Goal: Information Seeking & Learning: Learn about a topic

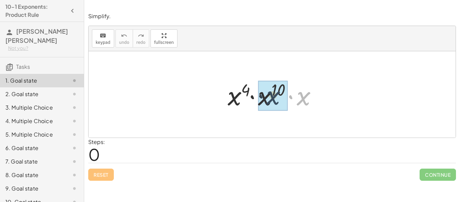
drag, startPoint x: 299, startPoint y: 99, endPoint x: 265, endPoint y: 98, distance: 34.7
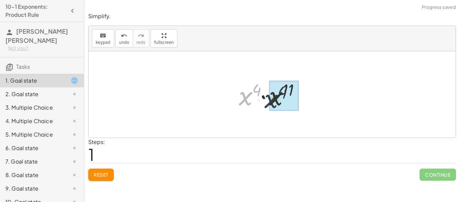
drag, startPoint x: 251, startPoint y: 98, endPoint x: 278, endPoint y: 100, distance: 26.4
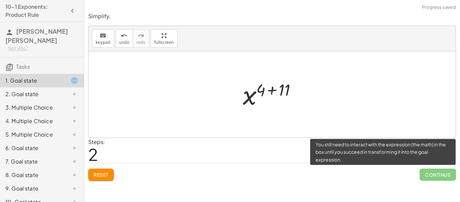
click at [419, 172] on span "Continue" at bounding box center [437, 174] width 36 height 12
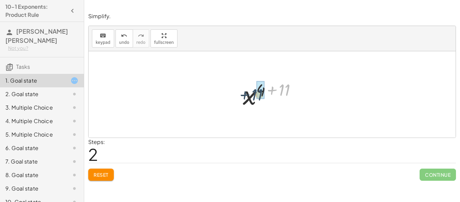
drag, startPoint x: 284, startPoint y: 93, endPoint x: 255, endPoint y: 98, distance: 29.3
click at [255, 98] on div at bounding box center [274, 94] width 71 height 33
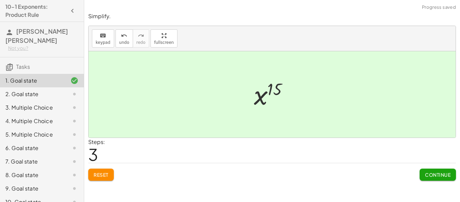
click at [445, 168] on div "Continue" at bounding box center [437, 172] width 36 height 18
click at [446, 172] on span "Continue" at bounding box center [438, 174] width 26 height 6
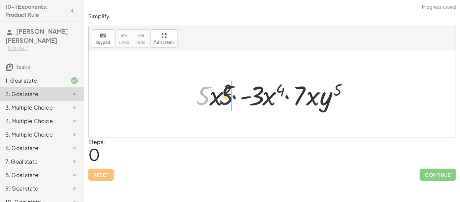
drag, startPoint x: 197, startPoint y: 95, endPoint x: 240, endPoint y: 95, distance: 42.8
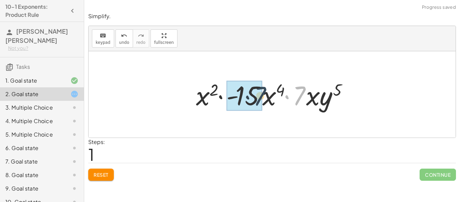
drag, startPoint x: 293, startPoint y: 100, endPoint x: 245, endPoint y: 101, distance: 47.8
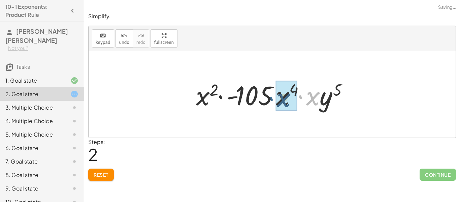
drag, startPoint x: 300, startPoint y: 98, endPoint x: 262, endPoint y: 100, distance: 37.8
click at [262, 100] on div at bounding box center [275, 94] width 164 height 35
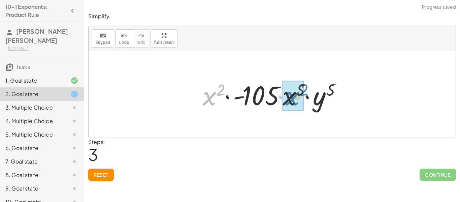
drag, startPoint x: 217, startPoint y: 102, endPoint x: 301, endPoint y: 103, distance: 83.8
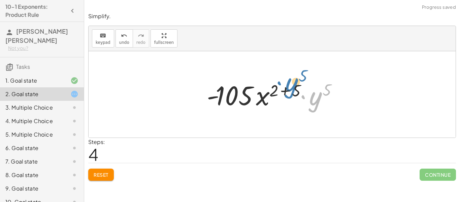
drag, startPoint x: 314, startPoint y: 105, endPoint x: 290, endPoint y: 91, distance: 27.8
click at [290, 91] on div at bounding box center [274, 94] width 142 height 35
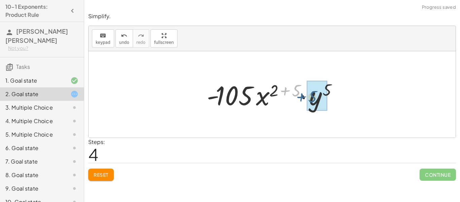
drag, startPoint x: 292, startPoint y: 94, endPoint x: 309, endPoint y: 100, distance: 18.0
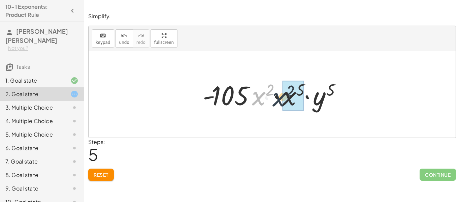
drag, startPoint x: 256, startPoint y: 92, endPoint x: 281, endPoint y: 93, distance: 24.9
click at [281, 93] on div at bounding box center [274, 94] width 150 height 35
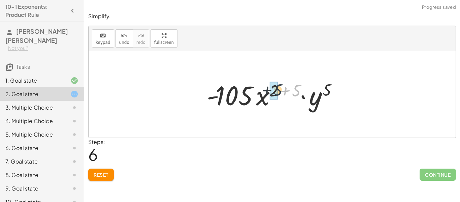
drag, startPoint x: 295, startPoint y: 92, endPoint x: 274, endPoint y: 92, distance: 20.5
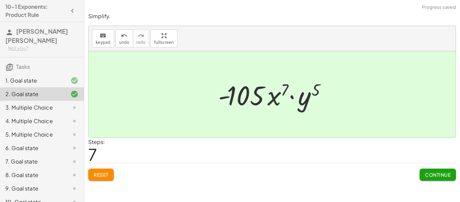
click at [438, 177] on span "Continue" at bounding box center [438, 174] width 26 height 6
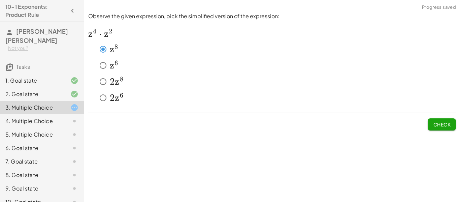
click at [432, 120] on button "Check" at bounding box center [441, 124] width 28 height 12
click at [440, 129] on button "Check" at bounding box center [441, 124] width 28 height 12
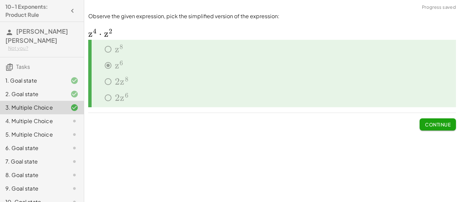
click at [444, 124] on span "Continue" at bounding box center [438, 124] width 26 height 6
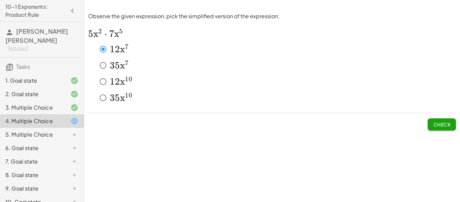
click at [435, 129] on button "Check" at bounding box center [441, 124] width 28 height 12
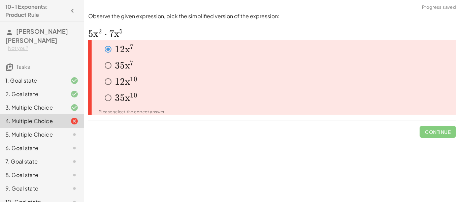
click at [120, 82] on span "2" at bounding box center [122, 81] width 5 height 11
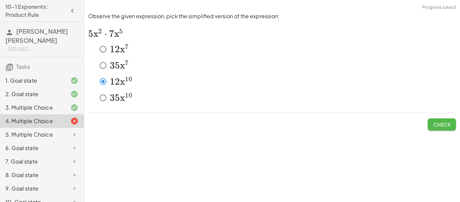
click at [447, 127] on span "Check" at bounding box center [442, 124] width 18 height 6
click at [438, 119] on button "Check" at bounding box center [441, 124] width 28 height 12
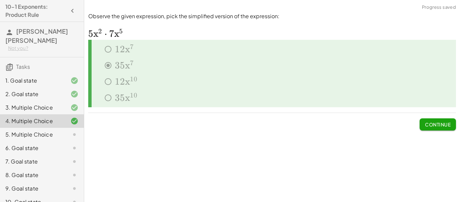
click at [38, 130] on div "5. Multiple Choice" at bounding box center [32, 134] width 54 height 8
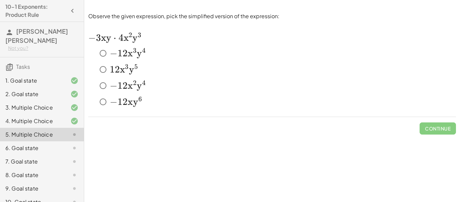
click at [110, 61] on div "﻿ − 12 x 3 y 4 -12x^3 y^4 − 1 2 x 3 y 4 ﻿" at bounding box center [272, 54] width 368 height 16
click at [110, 87] on span "−" at bounding box center [114, 85] width 8 height 11
click at [0, 0] on div "Observe the given expression, pick the simplified version of the expression: ﻿ …" at bounding box center [0, 0] width 0 height 0
click at [449, 133] on button "Check" at bounding box center [441, 128] width 28 height 12
click at [445, 128] on span "Check" at bounding box center [442, 128] width 18 height 6
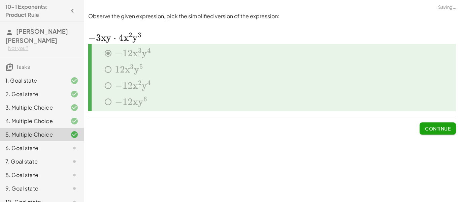
click at [56, 144] on div "6. Goal state" at bounding box center [32, 148] width 54 height 8
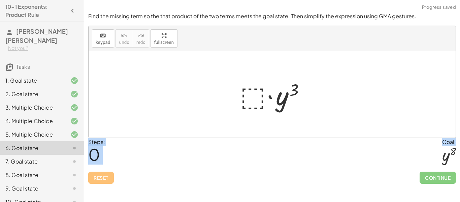
drag, startPoint x: 442, startPoint y: 161, endPoint x: 332, endPoint y: 126, distance: 115.8
click at [0, 0] on div "Find the missing term so the that product of the two terms meets the goal state…" at bounding box center [0, 0] width 0 height 0
click at [250, 103] on div at bounding box center [275, 94] width 76 height 35
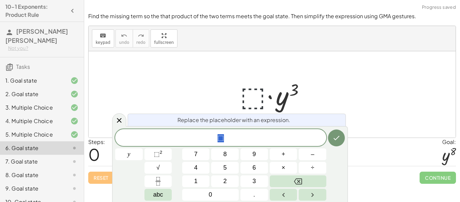
scroll to position [0, 0]
click at [254, 99] on div at bounding box center [275, 94] width 76 height 35
click at [241, 133] on span "⬚" at bounding box center [220, 137] width 211 height 9
click at [156, 155] on span "⬚" at bounding box center [157, 153] width 6 height 7
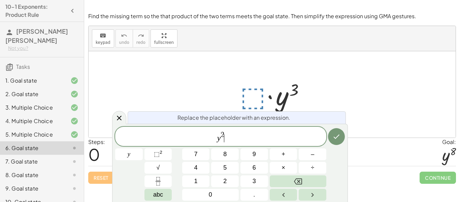
click at [227, 133] on span "y 2 ​" at bounding box center [220, 137] width 211 height 12
click at [225, 133] on span "y 2 ​" at bounding box center [220, 137] width 211 height 12
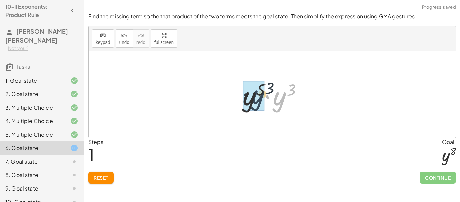
drag, startPoint x: 275, startPoint y: 98, endPoint x: 247, endPoint y: 96, distance: 27.4
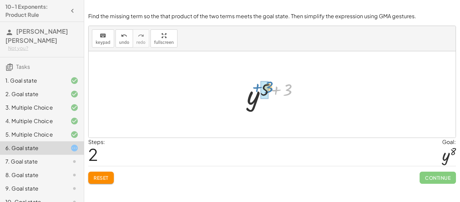
drag, startPoint x: 292, startPoint y: 95, endPoint x: 273, endPoint y: 92, distance: 19.4
click at [273, 92] on div at bounding box center [274, 94] width 63 height 33
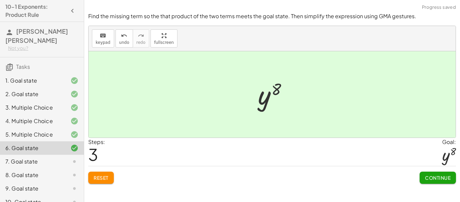
click at [452, 182] on button "Continue" at bounding box center [437, 177] width 36 height 12
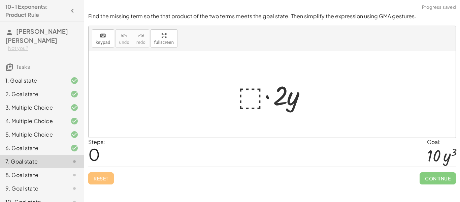
click at [241, 102] on div at bounding box center [274, 94] width 81 height 35
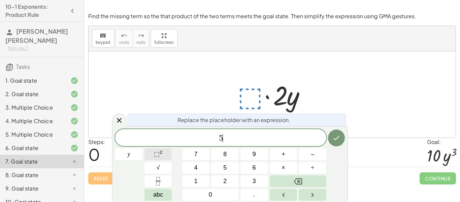
scroll to position [2, 0]
click at [167, 157] on button "⬚ 2" at bounding box center [158, 154] width 28 height 12
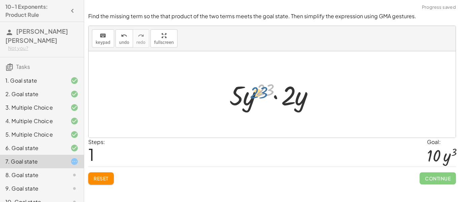
click at [257, 92] on div at bounding box center [274, 94] width 97 height 35
click at [258, 92] on div at bounding box center [274, 94] width 97 height 35
click at [259, 93] on div at bounding box center [274, 94] width 97 height 35
click at [260, 92] on div at bounding box center [274, 94] width 97 height 35
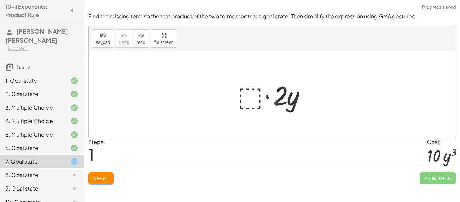
click at [252, 96] on div at bounding box center [274, 94] width 81 height 35
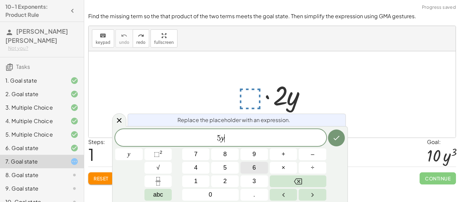
scroll to position [3, 0]
click at [158, 148] on button "⬚ 2" at bounding box center [158, 154] width 28 height 12
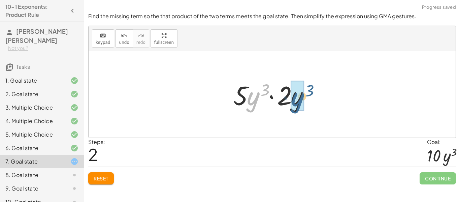
drag, startPoint x: 248, startPoint y: 105, endPoint x: 293, endPoint y: 106, distance: 44.4
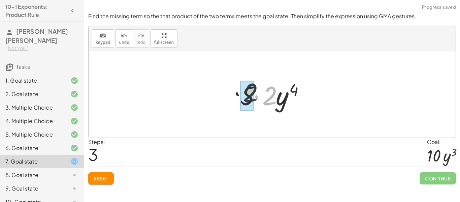
drag, startPoint x: 268, startPoint y: 96, endPoint x: 246, endPoint y: 93, distance: 22.5
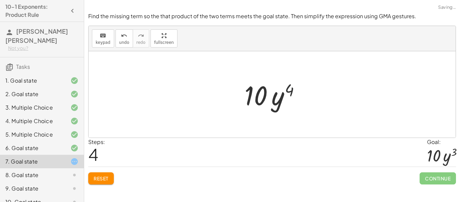
click at [292, 92] on div at bounding box center [274, 94] width 67 height 35
drag, startPoint x: 292, startPoint y: 92, endPoint x: 326, endPoint y: 109, distance: 38.2
click at [326, 109] on div "· ⬚ · 2 · y · 5 · y 3 · 2 · y · 5 · 2 · y 4 4 · · y 4 10" at bounding box center [272, 94] width 367 height 86
click at [289, 90] on div at bounding box center [274, 94] width 67 height 35
click at [107, 180] on span "Reset" at bounding box center [101, 178] width 15 height 6
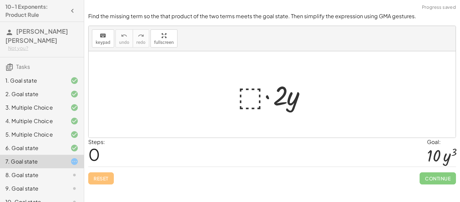
click at [247, 96] on div at bounding box center [274, 94] width 81 height 35
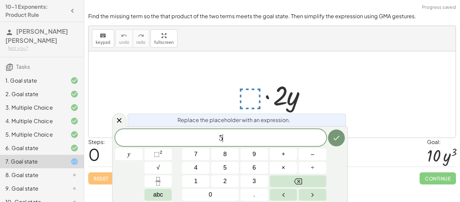
scroll to position [4, 0]
click at [161, 151] on sup "2" at bounding box center [161, 151] width 3 height 5
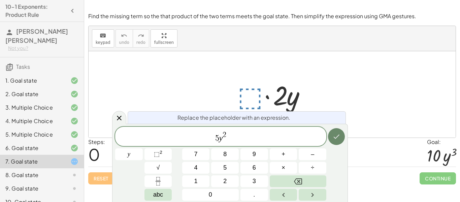
click at [333, 138] on icon "Done" at bounding box center [336, 136] width 8 height 8
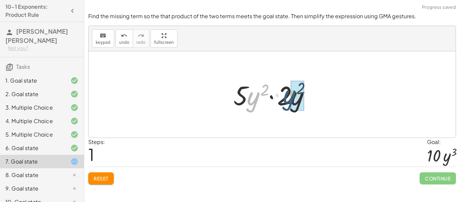
drag, startPoint x: 251, startPoint y: 104, endPoint x: 289, endPoint y: 103, distance: 38.1
click at [289, 103] on div at bounding box center [274, 94] width 89 height 35
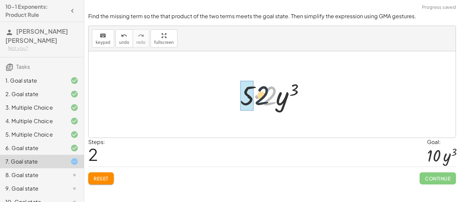
drag, startPoint x: 275, startPoint y: 98, endPoint x: 245, endPoint y: 96, distance: 29.3
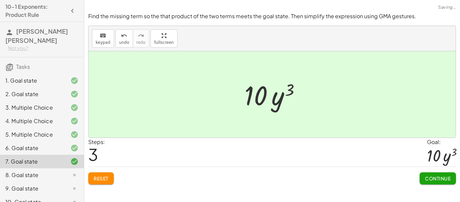
click at [451, 183] on button "Continue" at bounding box center [437, 178] width 36 height 12
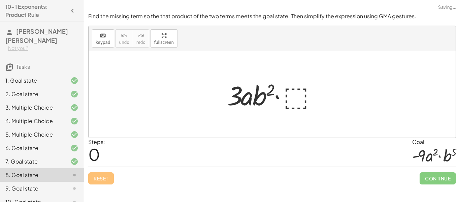
click at [300, 94] on div at bounding box center [274, 94] width 101 height 35
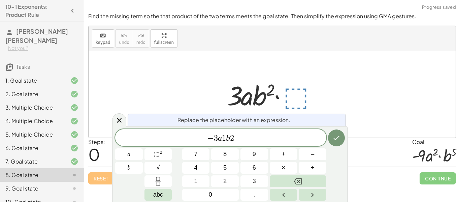
scroll to position [0, 0]
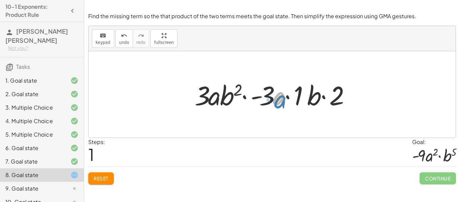
click at [279, 98] on div at bounding box center [274, 94] width 167 height 35
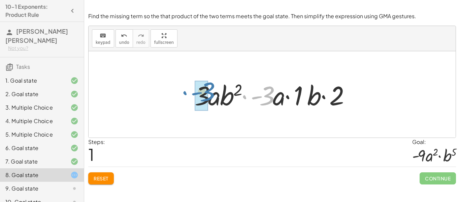
drag, startPoint x: 270, startPoint y: 98, endPoint x: 210, endPoint y: 95, distance: 60.7
click at [210, 95] on div at bounding box center [274, 94] width 167 height 35
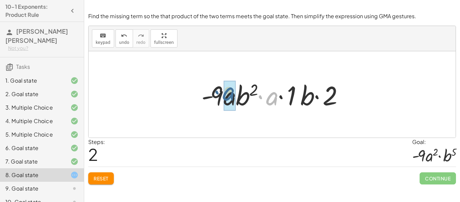
drag, startPoint x: 269, startPoint y: 102, endPoint x: 226, endPoint y: 98, distance: 43.7
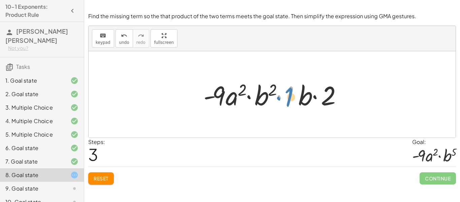
click at [291, 100] on div at bounding box center [274, 94] width 149 height 35
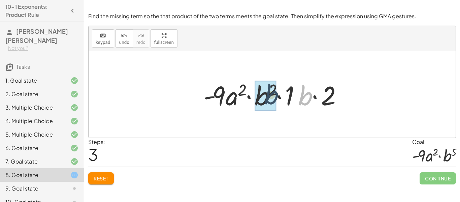
drag, startPoint x: 302, startPoint y: 101, endPoint x: 259, endPoint y: 99, distance: 43.1
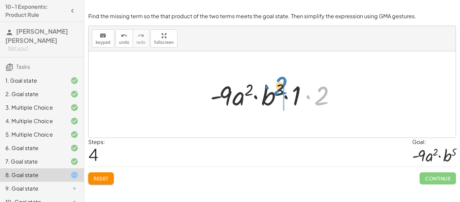
drag, startPoint x: 317, startPoint y: 100, endPoint x: 281, endPoint y: 92, distance: 36.4
click at [281, 92] on div at bounding box center [275, 94] width 136 height 35
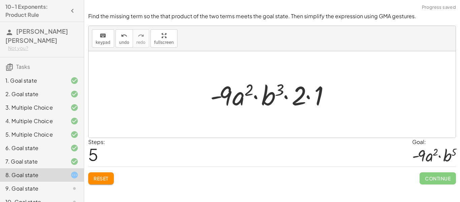
click at [316, 97] on div at bounding box center [275, 94] width 136 height 35
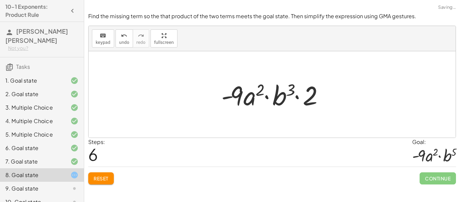
click at [307, 106] on div at bounding box center [274, 94] width 113 height 35
drag, startPoint x: 307, startPoint y: 105, endPoint x: 277, endPoint y: 103, distance: 30.4
click at [277, 103] on div at bounding box center [274, 94] width 113 height 35
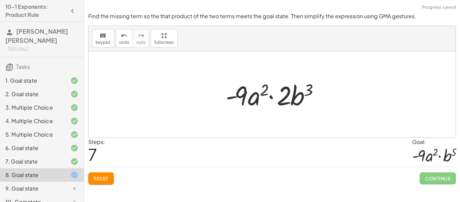
drag, startPoint x: 283, startPoint y: 102, endPoint x: 333, endPoint y: 100, distance: 50.2
click at [333, 100] on div "· 3 · a · b 2 · ⬚ · 3 · a · b 2 · - 3 · a · 1 · b · 2 · - 9 · a · b 2 · a · 1 ·…" at bounding box center [272, 94] width 367 height 86
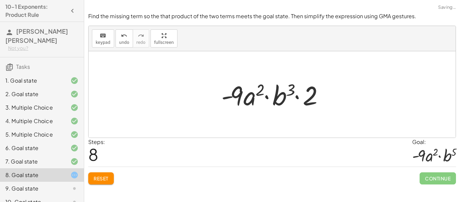
click at [97, 177] on span "Reset" at bounding box center [101, 178] width 15 height 6
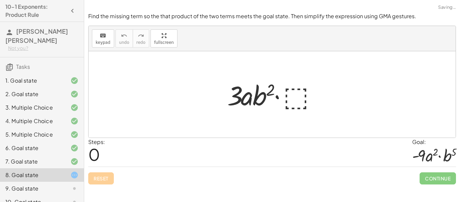
click at [97, 177] on div "Reset Continue" at bounding box center [272, 175] width 368 height 18
click at [285, 107] on div at bounding box center [274, 94] width 101 height 35
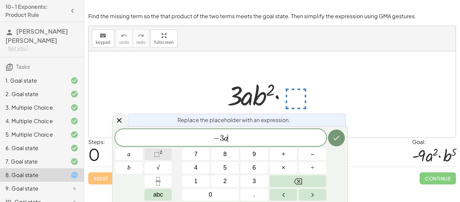
click at [152, 154] on button "⬚ 2" at bounding box center [158, 154] width 28 height 12
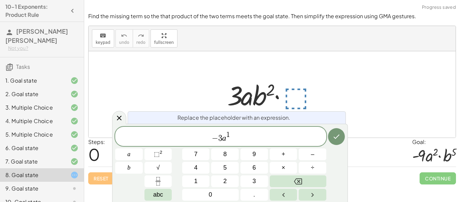
click at [277, 139] on span "− 3 a 1 ​" at bounding box center [220, 137] width 211 height 12
click at [165, 158] on button "⬚ 2" at bounding box center [158, 154] width 28 height 12
click at [336, 138] on icon "Done" at bounding box center [337, 136] width 6 height 4
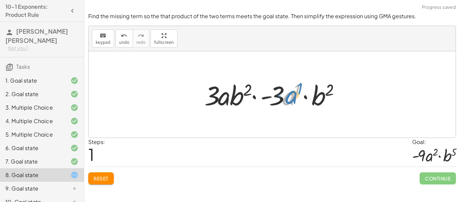
drag, startPoint x: 288, startPoint y: 98, endPoint x: 291, endPoint y: 97, distance: 3.8
click at [291, 97] on div at bounding box center [274, 94] width 147 height 35
drag, startPoint x: 282, startPoint y: 96, endPoint x: 291, endPoint y: 97, distance: 8.4
click at [291, 97] on div at bounding box center [274, 94] width 147 height 35
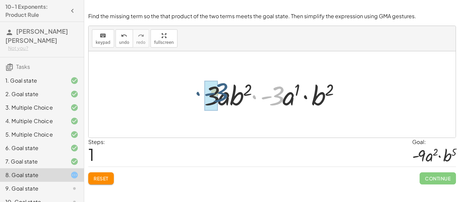
drag, startPoint x: 275, startPoint y: 96, endPoint x: 217, endPoint y: 93, distance: 57.6
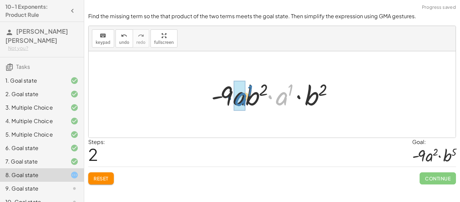
drag, startPoint x: 281, startPoint y: 99, endPoint x: 240, endPoint y: 100, distance: 40.7
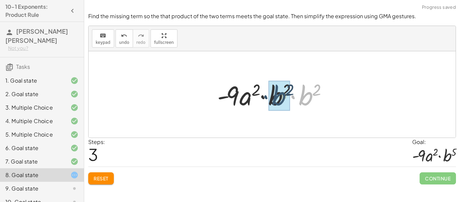
drag, startPoint x: 301, startPoint y: 101, endPoint x: 273, endPoint y: 101, distance: 27.9
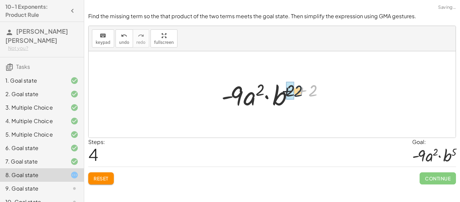
drag, startPoint x: 310, startPoint y: 90, endPoint x: 290, endPoint y: 91, distance: 19.5
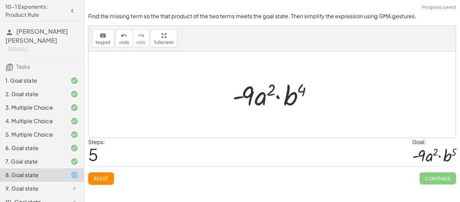
click at [299, 89] on div at bounding box center [274, 94] width 91 height 35
drag, startPoint x: 107, startPoint y: 178, endPoint x: 231, endPoint y: 169, distance: 124.5
click at [231, 169] on div "Reset Continue" at bounding box center [272, 175] width 368 height 18
click at [122, 46] on button "undo undo" at bounding box center [124, 38] width 18 height 18
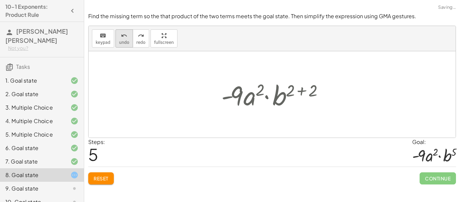
click at [122, 46] on button "undo undo" at bounding box center [124, 38] width 18 height 18
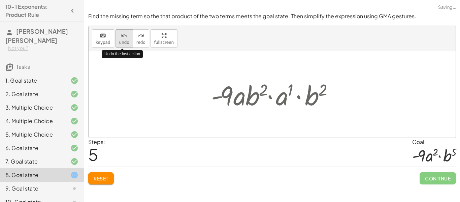
click at [122, 46] on button "undo undo" at bounding box center [124, 38] width 18 height 18
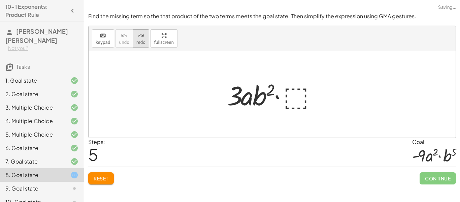
click at [144, 38] on button "redo redo" at bounding box center [141, 38] width 16 height 18
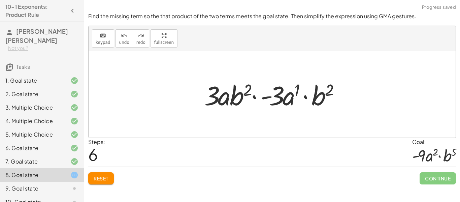
click at [334, 94] on div at bounding box center [274, 94] width 147 height 35
click at [333, 93] on div at bounding box center [274, 94] width 147 height 35
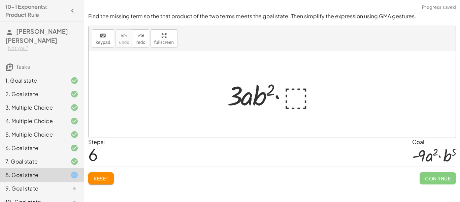
click at [296, 95] on div at bounding box center [274, 94] width 101 height 35
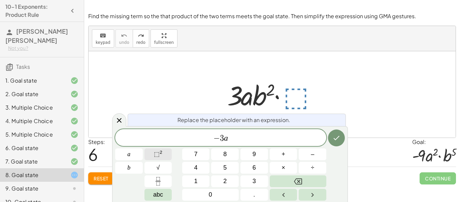
click at [159, 149] on button "⬚ 2" at bounding box center [158, 154] width 28 height 12
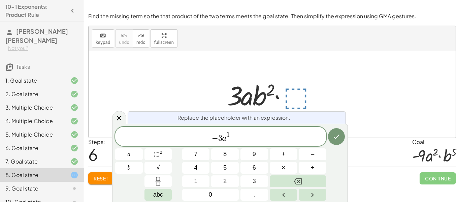
click at [244, 142] on span "− 3 a 1 ​" at bounding box center [220, 137] width 211 height 12
click at [164, 155] on button "⬚ 2" at bounding box center [158, 154] width 28 height 12
click at [331, 135] on button "Done" at bounding box center [336, 136] width 17 height 17
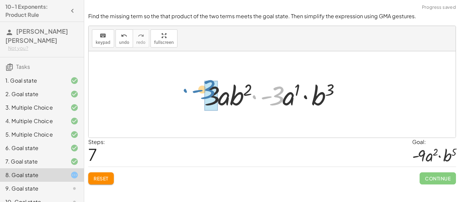
drag, startPoint x: 274, startPoint y: 102, endPoint x: 208, endPoint y: 96, distance: 65.9
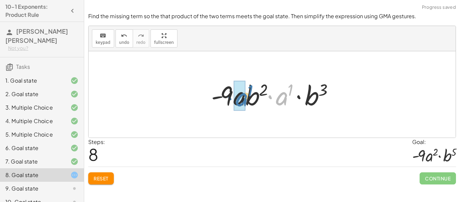
drag, startPoint x: 284, startPoint y: 98, endPoint x: 244, endPoint y: 99, distance: 40.7
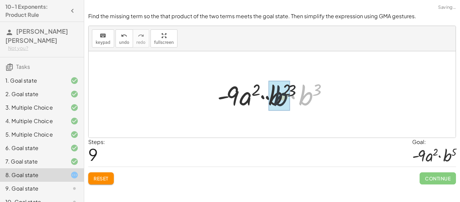
drag, startPoint x: 301, startPoint y: 96, endPoint x: 267, endPoint y: 97, distance: 34.0
click at [267, 97] on div at bounding box center [275, 94] width 122 height 35
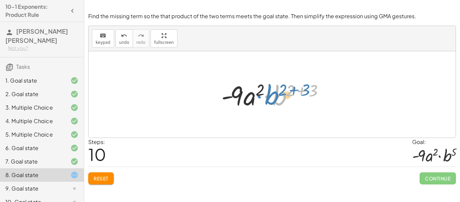
drag, startPoint x: 284, startPoint y: 97, endPoint x: 276, endPoint y: 96, distance: 7.8
click at [276, 96] on div at bounding box center [275, 94] width 114 height 35
click at [266, 97] on div at bounding box center [275, 94] width 114 height 35
drag, startPoint x: 313, startPoint y: 89, endPoint x: 294, endPoint y: 90, distance: 18.9
click at [294, 90] on div at bounding box center [275, 94] width 114 height 35
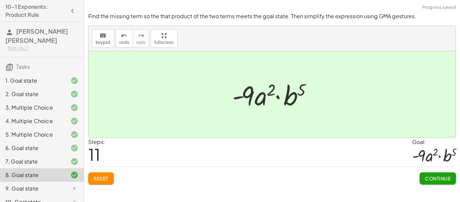
click at [451, 179] on button "Continue" at bounding box center [437, 178] width 36 height 12
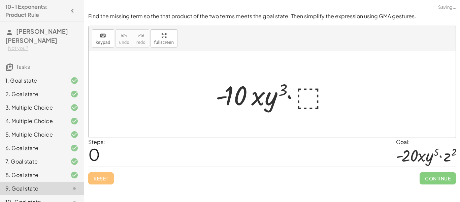
click at [310, 92] on div at bounding box center [274, 94] width 125 height 35
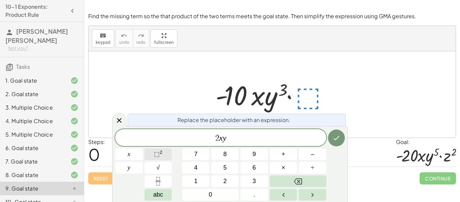
click at [158, 152] on span "⬚" at bounding box center [157, 153] width 6 height 7
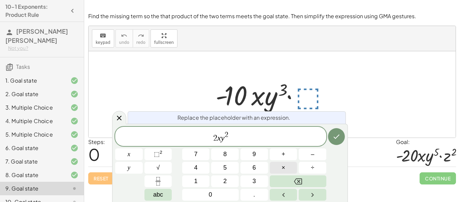
click at [287, 163] on button "×" at bounding box center [284, 168] width 28 height 12
click at [171, 153] on button "⬚ 2" at bounding box center [158, 154] width 28 height 12
click at [341, 134] on button "Done" at bounding box center [336, 136] width 17 height 17
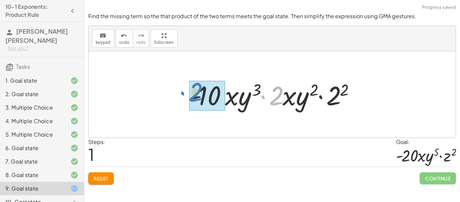
drag, startPoint x: 279, startPoint y: 89, endPoint x: 201, endPoint y: 86, distance: 78.5
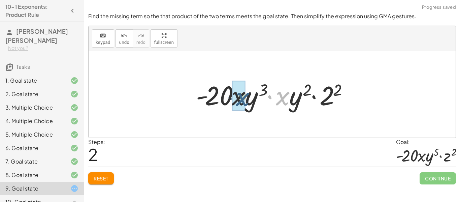
drag, startPoint x: 282, startPoint y: 101, endPoint x: 241, endPoint y: 101, distance: 41.1
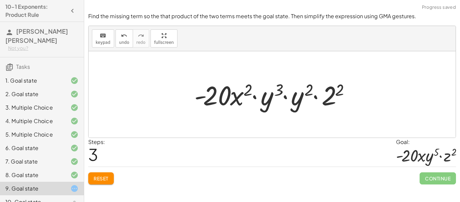
click at [104, 177] on span "Reset" at bounding box center [101, 178] width 15 height 6
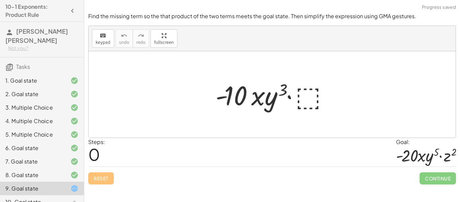
click at [315, 104] on div at bounding box center [274, 94] width 125 height 35
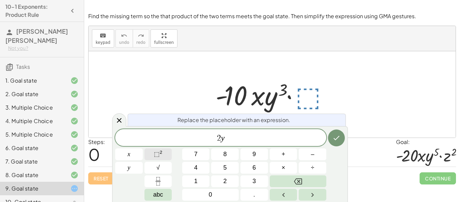
click at [164, 155] on button "⬚ 2" at bounding box center [158, 154] width 28 height 12
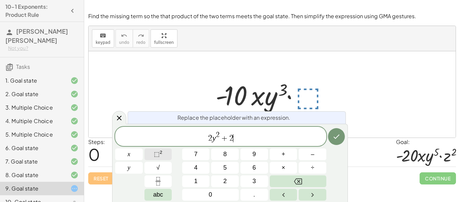
click at [163, 151] on button "⬚ 2" at bounding box center [158, 154] width 28 height 12
click at [332, 138] on icon "Done" at bounding box center [336, 136] width 8 height 8
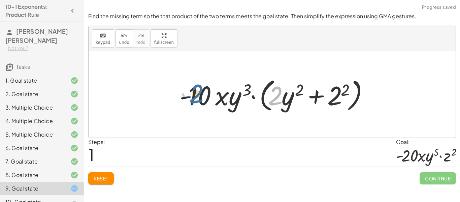
drag, startPoint x: 275, startPoint y: 96, endPoint x: 192, endPoint y: 95, distance: 82.8
click at [192, 95] on div at bounding box center [274, 94] width 197 height 39
drag, startPoint x: 274, startPoint y: 93, endPoint x: 203, endPoint y: 99, distance: 71.6
click at [203, 99] on div at bounding box center [274, 94] width 197 height 39
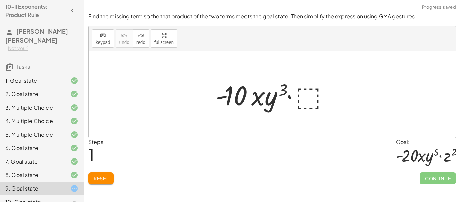
click at [295, 94] on div at bounding box center [274, 94] width 125 height 35
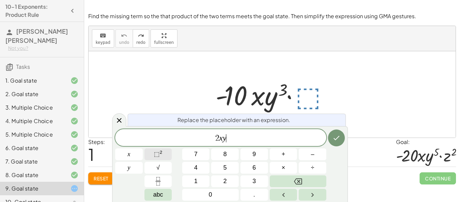
click at [157, 149] on button "⬚ 2" at bounding box center [158, 154] width 28 height 12
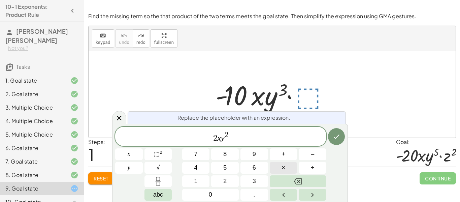
click at [285, 163] on button "×" at bounding box center [284, 168] width 28 height 12
click at [154, 153] on span "⬚" at bounding box center [157, 153] width 6 height 7
click at [346, 139] on div "Replace the placeholder with an expression. 2 x y 2 · 2 2 ​ x y 7 8 9 + – 4 5 6…" at bounding box center [230, 163] width 236 height 78
click at [341, 139] on button "Done" at bounding box center [336, 136] width 17 height 17
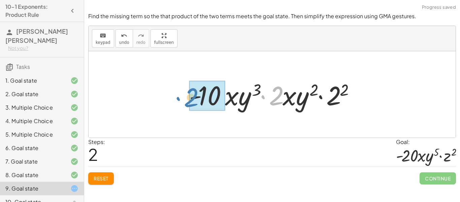
drag, startPoint x: 282, startPoint y: 99, endPoint x: 202, endPoint y: 100, distance: 79.8
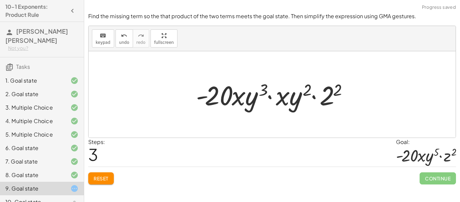
click at [97, 178] on span "Reset" at bounding box center [101, 178] width 15 height 6
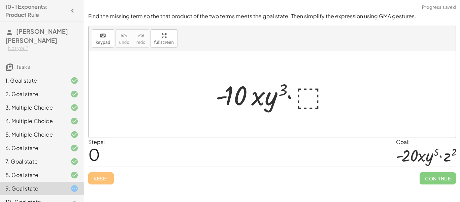
click at [315, 100] on div at bounding box center [274, 94] width 125 height 35
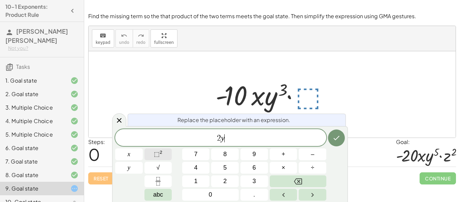
click at [169, 151] on button "⬚ 2" at bounding box center [158, 154] width 28 height 12
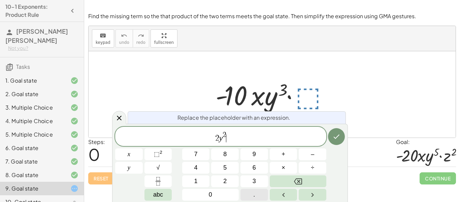
click at [254, 195] on button "." at bounding box center [254, 194] width 28 height 12
click at [287, 181] on button "Backspace" at bounding box center [298, 181] width 57 height 12
click at [283, 168] on span "×" at bounding box center [283, 167] width 4 height 9
click at [165, 156] on button "⬚ 2" at bounding box center [158, 154] width 28 height 12
click at [337, 142] on button "Done" at bounding box center [336, 136] width 17 height 17
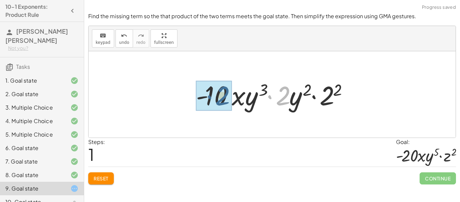
drag, startPoint x: 288, startPoint y: 95, endPoint x: 210, endPoint y: 97, distance: 77.8
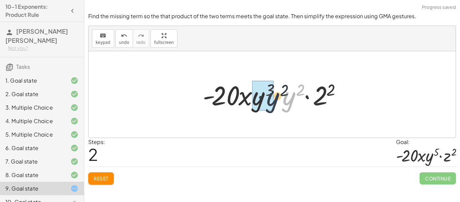
drag, startPoint x: 289, startPoint y: 101, endPoint x: 265, endPoint y: 101, distance: 24.2
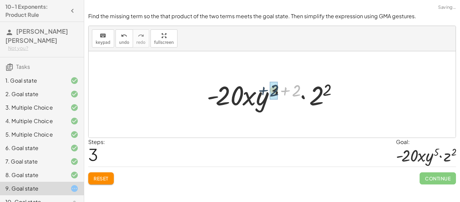
drag, startPoint x: 298, startPoint y: 91, endPoint x: 276, endPoint y: 91, distance: 21.5
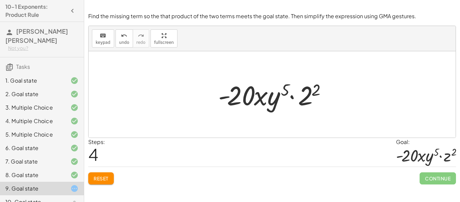
click at [369, 131] on div at bounding box center [272, 94] width 367 height 86
click at [238, 109] on div at bounding box center [275, 94] width 120 height 35
click at [309, 93] on div at bounding box center [275, 94] width 120 height 35
click at [309, 93] on div at bounding box center [275, 94] width 112 height 35
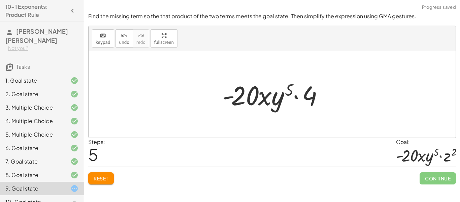
click at [311, 94] on div at bounding box center [275, 94] width 112 height 35
click at [100, 175] on span "Reset" at bounding box center [101, 178] width 15 height 6
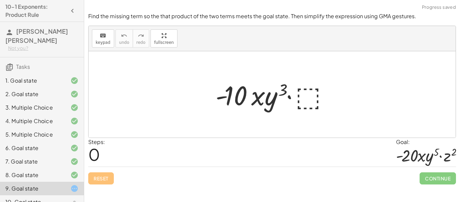
click at [302, 85] on div at bounding box center [274, 94] width 125 height 35
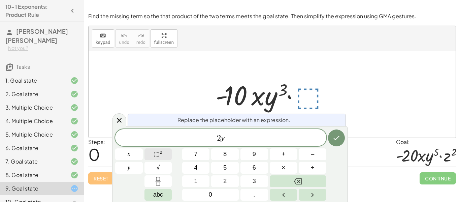
click at [160, 157] on span "⬚ 2" at bounding box center [158, 153] width 8 height 9
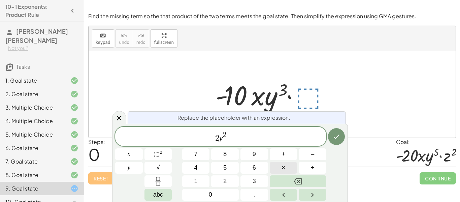
click at [273, 162] on button "×" at bounding box center [284, 168] width 28 height 12
click at [268, 127] on div "2 y 2 · 2" at bounding box center [220, 136] width 211 height 19
click at [167, 158] on button "⬚ 2" at bounding box center [158, 154] width 28 height 12
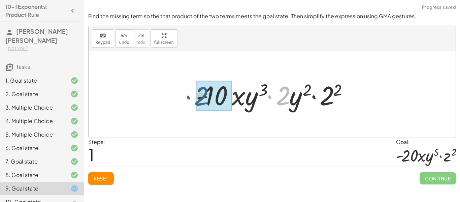
drag, startPoint x: 286, startPoint y: 91, endPoint x: 204, endPoint y: 92, distance: 82.1
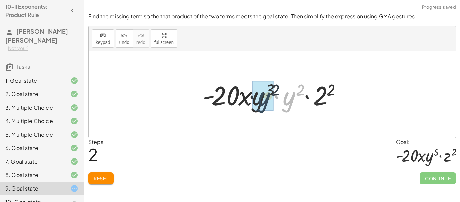
drag, startPoint x: 286, startPoint y: 97, endPoint x: 259, endPoint y: 98, distance: 27.3
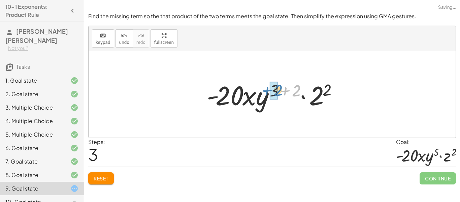
drag, startPoint x: 296, startPoint y: 90, endPoint x: 275, endPoint y: 90, distance: 20.2
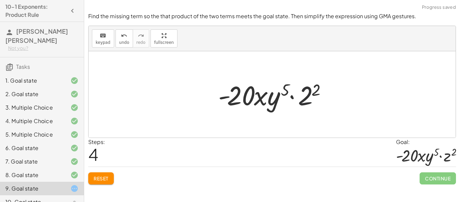
click at [310, 95] on div at bounding box center [275, 94] width 120 height 35
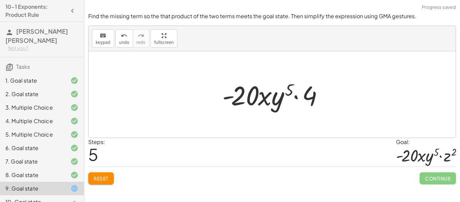
click at [312, 93] on div at bounding box center [275, 94] width 112 height 35
click at [113, 174] on button "Reset" at bounding box center [101, 178] width 26 height 12
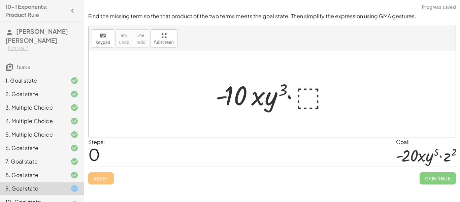
click at [306, 90] on div at bounding box center [274, 94] width 125 height 35
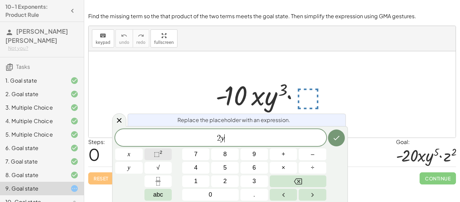
click at [160, 156] on span "⬚ 2" at bounding box center [158, 153] width 8 height 9
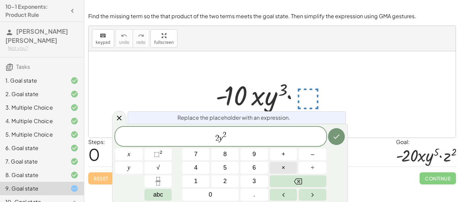
click at [293, 166] on button "×" at bounding box center [284, 168] width 28 height 12
click at [278, 156] on button "+" at bounding box center [284, 154] width 28 height 12
click at [168, 158] on button "⬚ 2" at bounding box center [158, 154] width 28 height 12
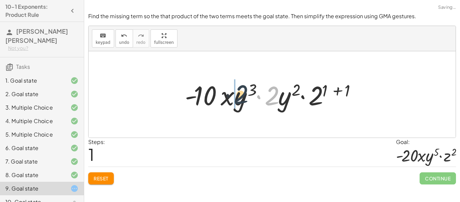
drag, startPoint x: 272, startPoint y: 104, endPoint x: 239, endPoint y: 103, distance: 32.3
click at [239, 103] on div at bounding box center [274, 94] width 186 height 35
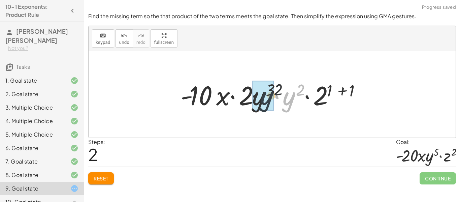
drag, startPoint x: 289, startPoint y: 99, endPoint x: 262, endPoint y: 100, distance: 27.6
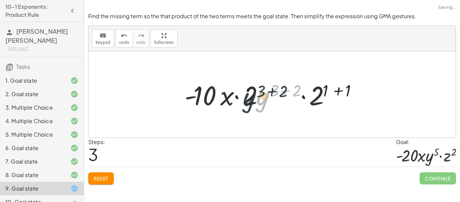
drag, startPoint x: 267, startPoint y: 99, endPoint x: 251, endPoint y: 100, distance: 15.5
click at [251, 100] on div at bounding box center [274, 94] width 187 height 35
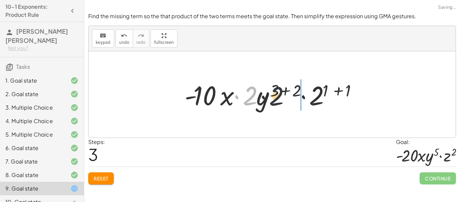
drag, startPoint x: 246, startPoint y: 95, endPoint x: 290, endPoint y: 95, distance: 44.4
click at [290, 95] on div at bounding box center [274, 94] width 187 height 35
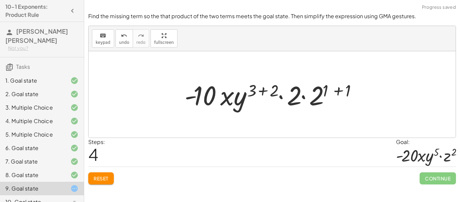
click at [271, 94] on div at bounding box center [274, 94] width 187 height 35
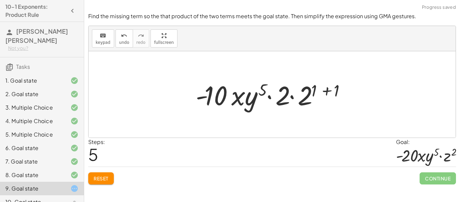
click at [302, 99] on div at bounding box center [274, 94] width 165 height 35
click at [312, 91] on div at bounding box center [274, 94] width 165 height 35
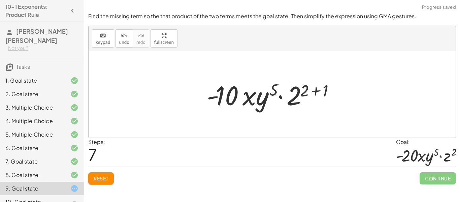
click at [322, 91] on div at bounding box center [274, 94] width 142 height 35
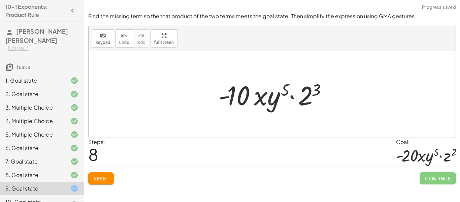
click at [100, 176] on span "Reset" at bounding box center [101, 178] width 15 height 6
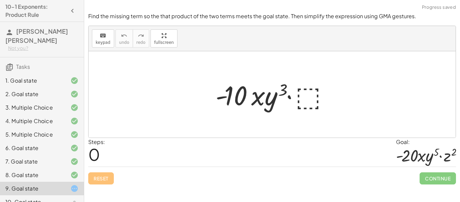
click at [299, 93] on div at bounding box center [274, 94] width 125 height 35
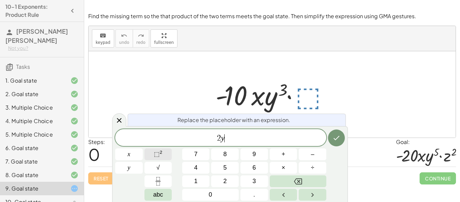
click at [154, 158] on span "⬚ 2" at bounding box center [158, 153] width 8 height 9
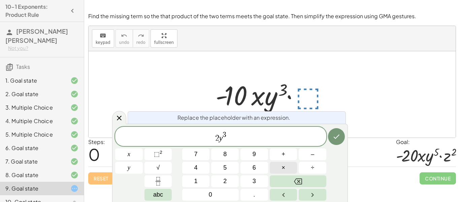
click at [274, 163] on button "×" at bounding box center [284, 168] width 28 height 12
click at [274, 137] on span "2 y 3 ​" at bounding box center [220, 137] width 211 height 12
click at [281, 163] on button "×" at bounding box center [284, 168] width 28 height 12
click at [159, 154] on span "⬚" at bounding box center [157, 153] width 6 height 7
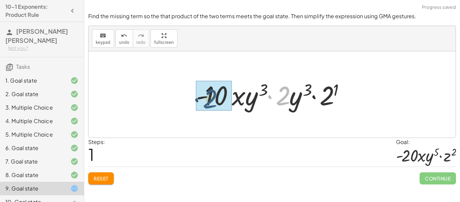
drag, startPoint x: 285, startPoint y: 100, endPoint x: 209, endPoint y: 103, distance: 75.5
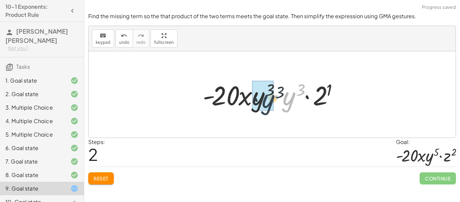
drag, startPoint x: 291, startPoint y: 103, endPoint x: 269, endPoint y: 106, distance: 22.4
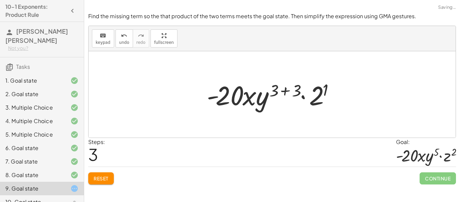
click at [296, 91] on div at bounding box center [274, 94] width 142 height 35
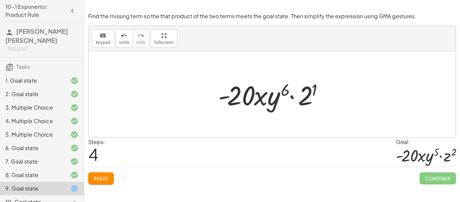
click at [97, 180] on span "Reset" at bounding box center [101, 178] width 15 height 6
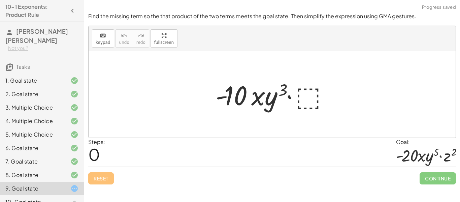
click at [40, 198] on div "10. Goal state" at bounding box center [32, 202] width 54 height 8
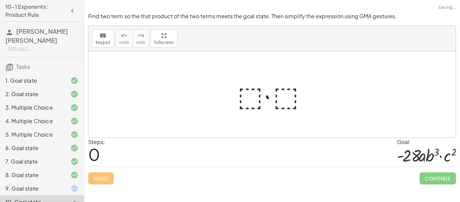
click at [246, 97] on div at bounding box center [274, 94] width 81 height 35
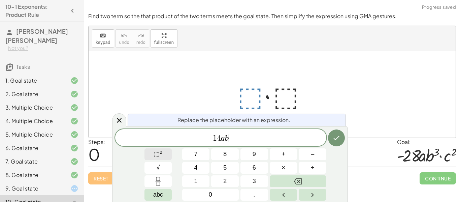
click at [167, 155] on button "⬚ 2" at bounding box center [158, 154] width 28 height 12
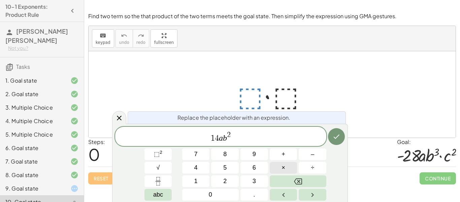
click at [290, 167] on button "×" at bounding box center [284, 168] width 28 height 12
click at [151, 156] on button "⬚ 2" at bounding box center [158, 154] width 28 height 12
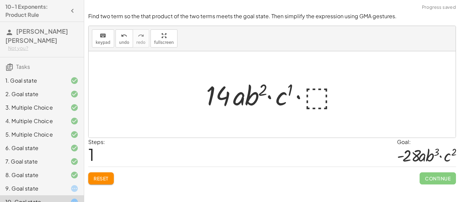
click at [312, 95] on div at bounding box center [274, 94] width 143 height 35
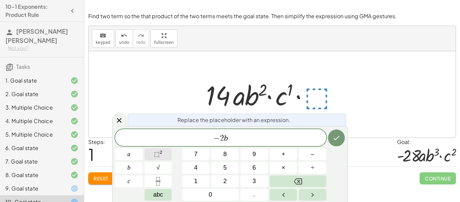
click at [168, 157] on button "⬚ 2" at bounding box center [158, 154] width 28 height 12
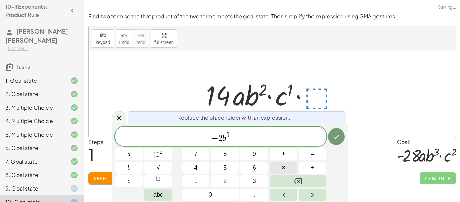
click at [286, 165] on button "×" at bounding box center [284, 168] width 28 height 12
click at [264, 138] on span "− 2 b 1 · ​" at bounding box center [220, 137] width 211 height 12
click at [162, 157] on span "⬚ 2" at bounding box center [158, 153] width 8 height 9
click at [332, 134] on icon "Done" at bounding box center [336, 136] width 8 height 8
click at [337, 136] on icon "Done" at bounding box center [336, 136] width 8 height 8
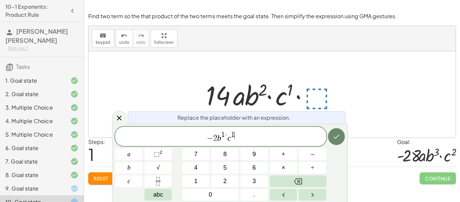
click at [328, 134] on button "Done" at bounding box center [336, 136] width 17 height 17
click at [329, 108] on div at bounding box center [274, 94] width 143 height 35
click at [316, 92] on div at bounding box center [274, 94] width 143 height 35
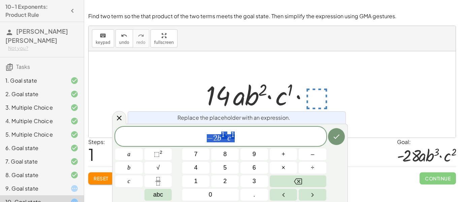
drag, startPoint x: 239, startPoint y: 141, endPoint x: 186, endPoint y: 135, distance: 53.1
click at [186, 135] on span "− 2 b 1 · c 1" at bounding box center [220, 137] width 211 height 12
click at [432, 88] on div at bounding box center [272, 94] width 367 height 86
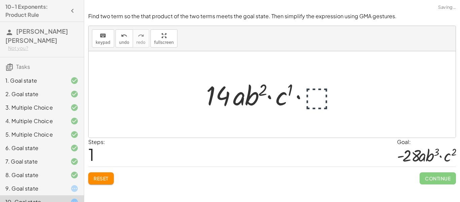
click at [312, 98] on div at bounding box center [274, 94] width 143 height 35
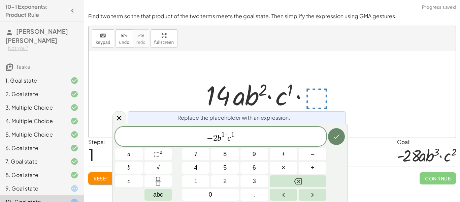
click at [333, 134] on icon "Done" at bounding box center [336, 136] width 8 height 8
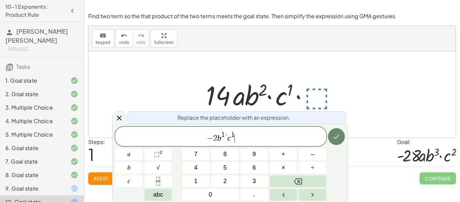
click at [333, 134] on icon "Done" at bounding box center [336, 136] width 8 height 8
click at [228, 135] on var "c" at bounding box center [229, 137] width 4 height 9
click at [227, 134] on var "c" at bounding box center [229, 137] width 4 height 9
click at [227, 139] on var "c" at bounding box center [228, 137] width 4 height 9
click at [280, 166] on button "×" at bounding box center [284, 168] width 28 height 12
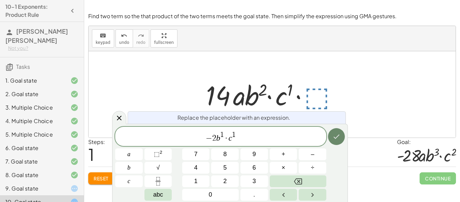
click at [337, 129] on button "Done" at bounding box center [336, 136] width 17 height 17
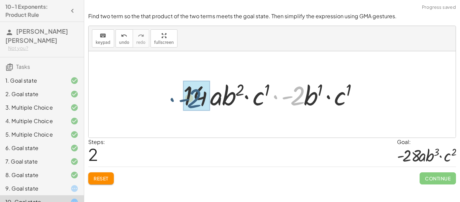
drag, startPoint x: 300, startPoint y: 95, endPoint x: 193, endPoint y: 98, distance: 107.1
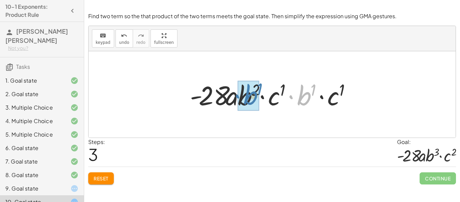
drag, startPoint x: 302, startPoint y: 101, endPoint x: 247, endPoint y: 100, distance: 54.9
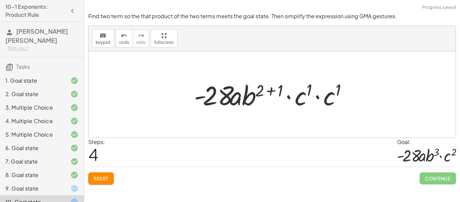
click at [276, 93] on div at bounding box center [275, 94] width 168 height 35
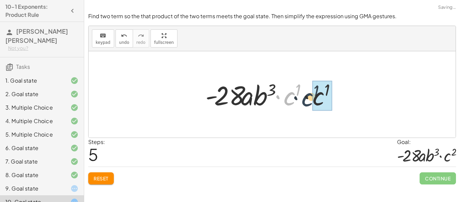
drag, startPoint x: 287, startPoint y: 92, endPoint x: 309, endPoint y: 94, distance: 22.3
click at [309, 94] on div at bounding box center [274, 94] width 145 height 35
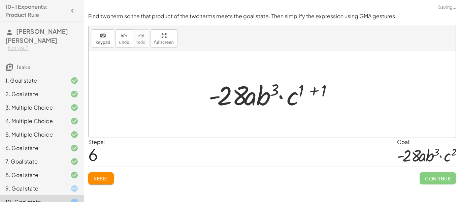
click at [319, 91] on div at bounding box center [274, 94] width 139 height 35
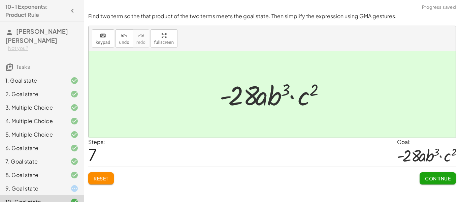
click at [423, 173] on button "Continue" at bounding box center [437, 178] width 36 height 12
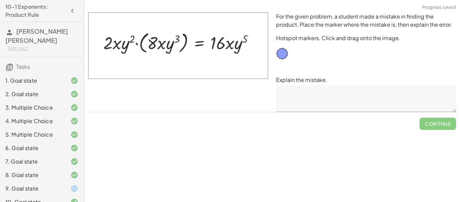
click at [29, 184] on div "9. Goal state" at bounding box center [32, 188] width 54 height 8
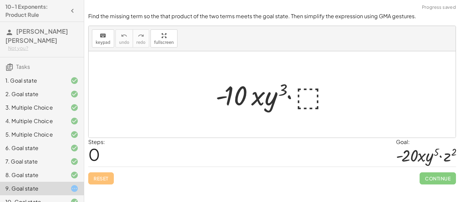
click at [301, 96] on div at bounding box center [274, 94] width 125 height 35
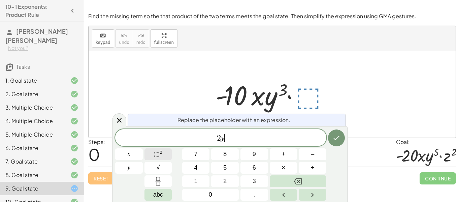
click at [160, 152] on sup "2" at bounding box center [161, 151] width 3 height 5
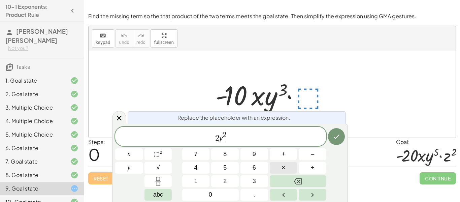
click at [276, 166] on button "×" at bounding box center [284, 168] width 28 height 12
click at [169, 152] on button "⬚ 2" at bounding box center [158, 154] width 28 height 12
click at [332, 131] on button "Done" at bounding box center [336, 136] width 17 height 17
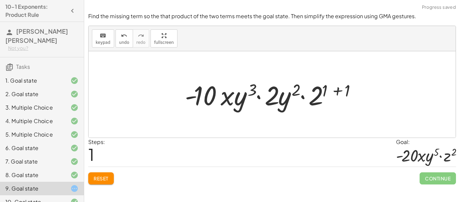
click at [272, 97] on div at bounding box center [274, 94] width 186 height 35
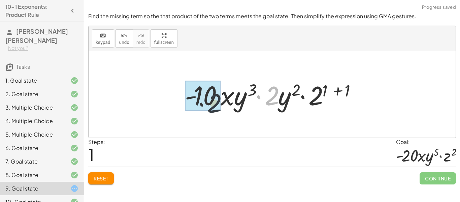
drag, startPoint x: 272, startPoint y: 97, endPoint x: 198, endPoint y: 105, distance: 75.1
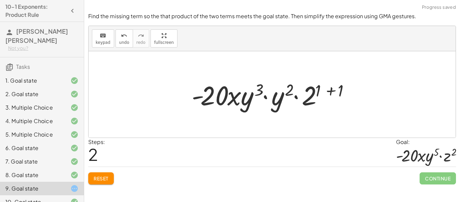
click at [272, 104] on div at bounding box center [274, 94] width 173 height 35
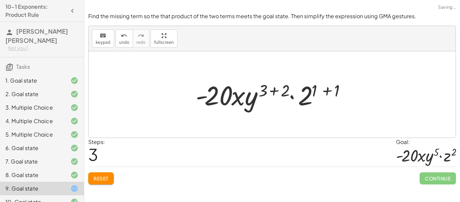
click at [281, 90] on div at bounding box center [274, 94] width 165 height 35
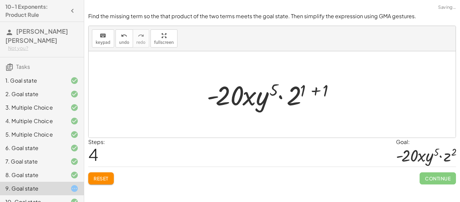
click at [310, 93] on div at bounding box center [274, 94] width 142 height 35
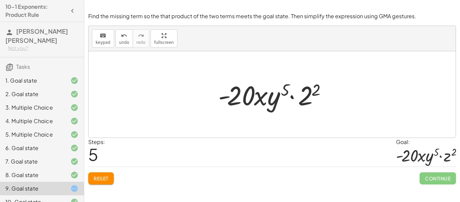
click at [302, 98] on div at bounding box center [275, 94] width 120 height 35
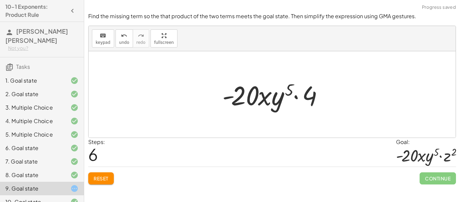
click at [302, 98] on div at bounding box center [275, 94] width 112 height 35
click at [307, 97] on div at bounding box center [275, 94] width 112 height 35
click at [116, 37] on button "undo undo" at bounding box center [124, 38] width 18 height 18
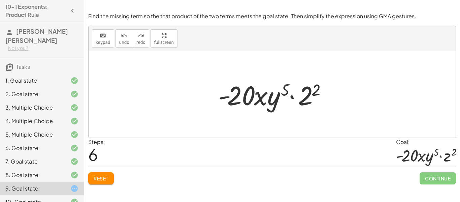
scroll to position [28, 0]
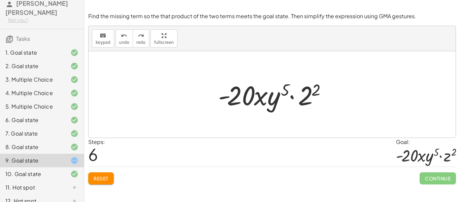
click at [51, 183] on div "11. Hot spot" at bounding box center [32, 187] width 54 height 8
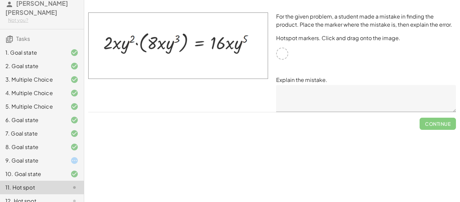
click at [280, 56] on div at bounding box center [282, 53] width 12 height 12
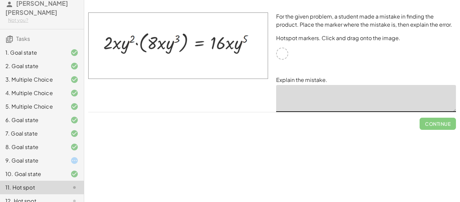
click at [292, 94] on textarea at bounding box center [366, 98] width 180 height 27
drag, startPoint x: 195, startPoint y: 47, endPoint x: 249, endPoint y: 93, distance: 70.7
click at [249, 93] on div at bounding box center [178, 61] width 188 height 107
click at [304, 91] on textarea at bounding box center [366, 98] width 180 height 27
click at [282, 50] on div at bounding box center [282, 53] width 12 height 12
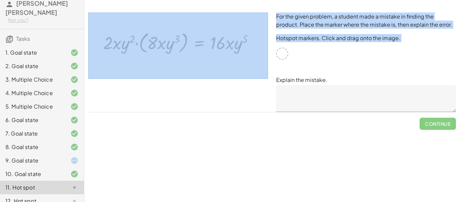
drag, startPoint x: 282, startPoint y: 50, endPoint x: 221, endPoint y: 46, distance: 60.7
click at [221, 46] on div "For the given problem, a student made a mistake in finding the product. Place t…" at bounding box center [272, 61] width 376 height 107
click at [221, 46] on img at bounding box center [178, 45] width 180 height 66
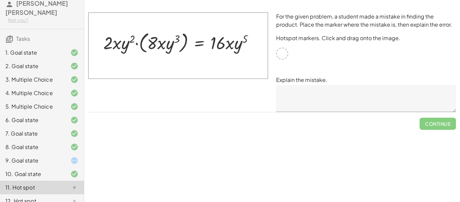
click at [113, 143] on div "Simplify. keyboard keypad undo undo redo redo fullscreen · x 4 · x 10 · x · x 4…" at bounding box center [272, 101] width 376 height 202
click at [297, 97] on textarea at bounding box center [366, 98] width 180 height 27
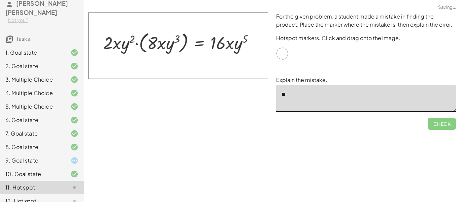
type textarea "*"
type textarea "**********"
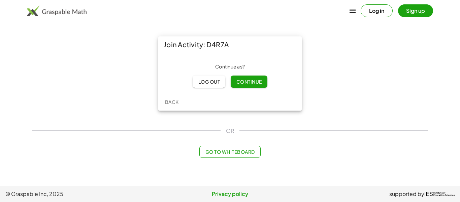
click at [248, 80] on span "Continue" at bounding box center [249, 81] width 26 height 6
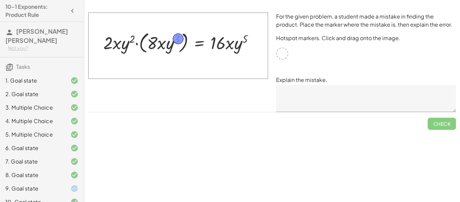
drag, startPoint x: 283, startPoint y: 54, endPoint x: 179, endPoint y: 39, distance: 105.4
drag, startPoint x: 179, startPoint y: 37, endPoint x: 246, endPoint y: 37, distance: 67.3
click at [370, 91] on textarea at bounding box center [366, 98] width 180 height 27
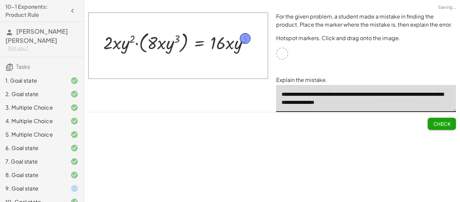
type textarea "**********"
click at [439, 119] on button "Check" at bounding box center [441, 123] width 28 height 12
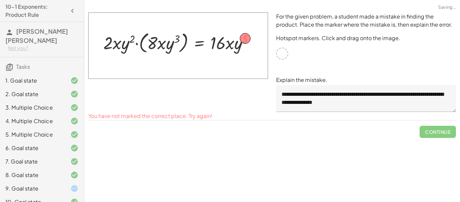
click at [65, 184] on div at bounding box center [69, 188] width 19 height 8
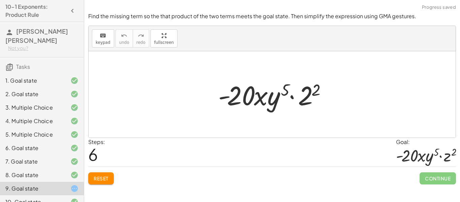
click at [305, 84] on div at bounding box center [275, 94] width 120 height 35
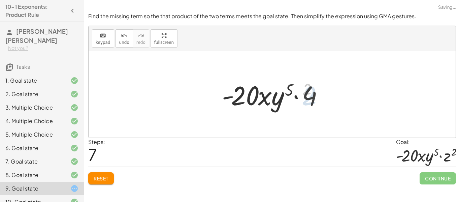
click at [106, 175] on span "Reset" at bounding box center [101, 178] width 15 height 6
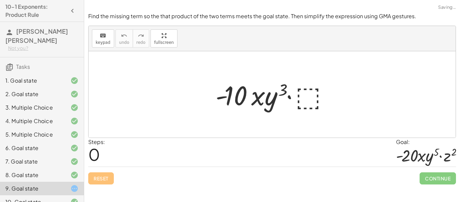
click at [319, 101] on div at bounding box center [274, 94] width 125 height 35
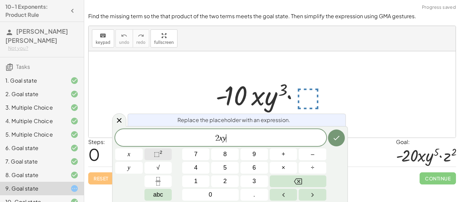
click at [167, 156] on button "⬚ 2" at bounding box center [158, 154] width 28 height 12
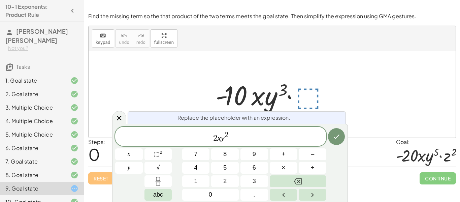
scroll to position [28, 0]
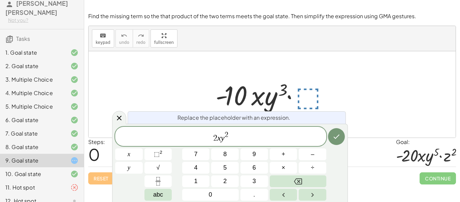
click at [65, 183] on div at bounding box center [69, 187] width 19 height 8
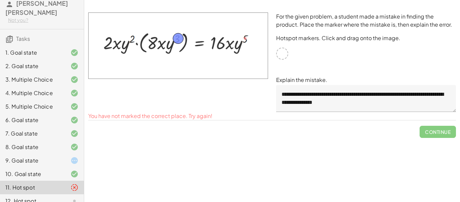
drag, startPoint x: 244, startPoint y: 35, endPoint x: 177, endPoint y: 35, distance: 67.0
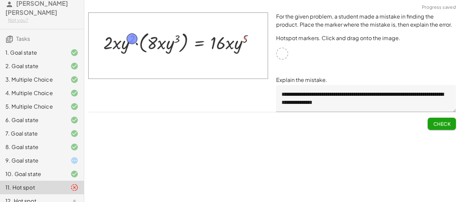
drag, startPoint x: 177, startPoint y: 35, endPoint x: 131, endPoint y: 35, distance: 46.1
drag, startPoint x: 131, startPoint y: 38, endPoint x: 229, endPoint y: 44, distance: 98.1
drag, startPoint x: 233, startPoint y: 44, endPoint x: 234, endPoint y: 35, distance: 8.9
drag, startPoint x: 230, startPoint y: 36, endPoint x: 237, endPoint y: 38, distance: 6.5
click at [373, 103] on textarea "**********" at bounding box center [366, 98] width 180 height 27
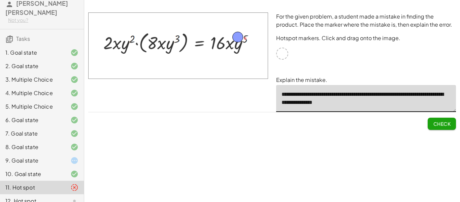
click at [373, 103] on textarea "**********" at bounding box center [366, 98] width 180 height 27
type textarea "**********"
click at [430, 121] on button "Check" at bounding box center [441, 123] width 28 height 12
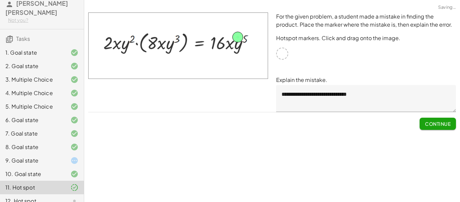
click at [72, 197] on icon at bounding box center [74, 201] width 8 height 8
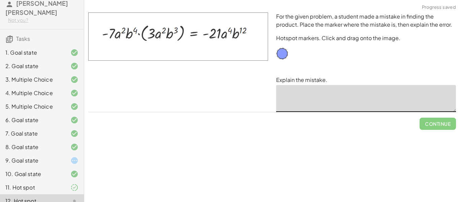
click at [303, 99] on textarea at bounding box center [366, 98] width 180 height 27
click at [34, 156] on div "9. Goal state" at bounding box center [32, 160] width 54 height 8
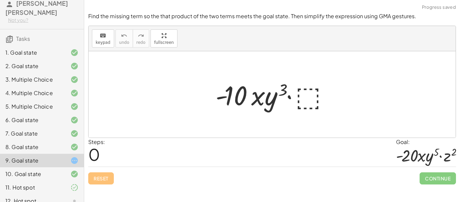
click at [319, 84] on div at bounding box center [274, 94] width 125 height 35
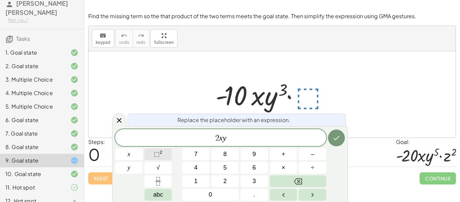
click at [165, 153] on button "⬚ 2" at bounding box center [158, 154] width 28 height 12
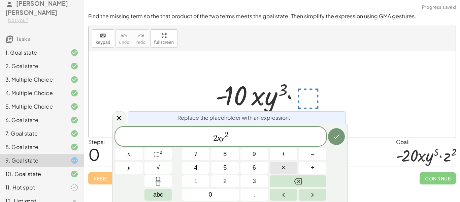
click at [287, 167] on button "×" at bounding box center [284, 168] width 28 height 12
click at [170, 158] on button "⬚ 2" at bounding box center [158, 154] width 28 height 12
click at [333, 134] on icon "Done" at bounding box center [336, 136] width 8 height 8
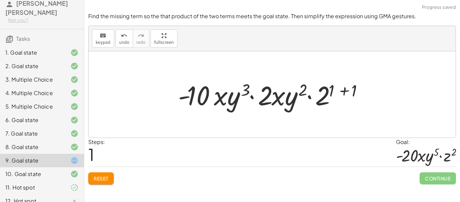
click at [355, 91] on div at bounding box center [275, 94] width 200 height 35
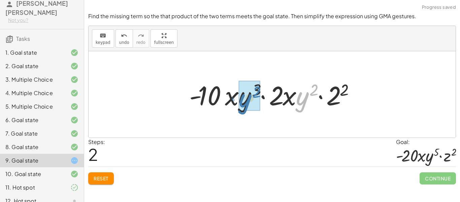
drag, startPoint x: 304, startPoint y: 97, endPoint x: 247, endPoint y: 99, distance: 57.3
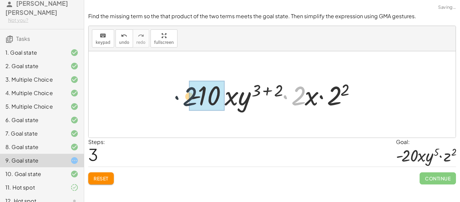
drag, startPoint x: 304, startPoint y: 95, endPoint x: 193, endPoint y: 96, distance: 111.1
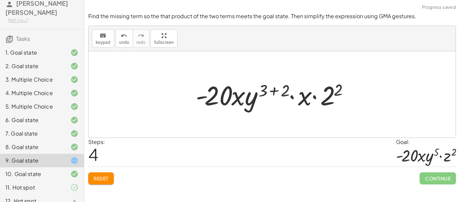
click at [261, 91] on div at bounding box center [274, 94] width 165 height 35
click at [268, 91] on div at bounding box center [274, 94] width 165 height 35
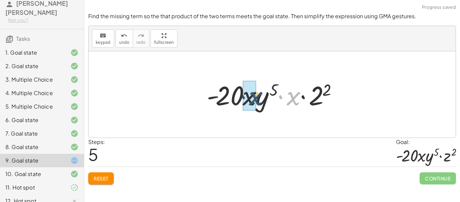
drag, startPoint x: 294, startPoint y: 103, endPoint x: 250, endPoint y: 103, distance: 43.4
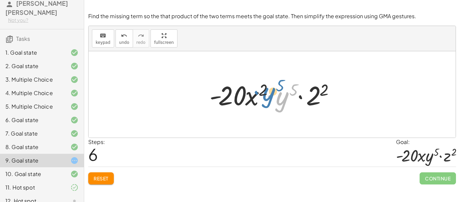
drag, startPoint x: 280, startPoint y: 106, endPoint x: 270, endPoint y: 106, distance: 10.1
click at [270, 106] on div at bounding box center [274, 94] width 137 height 35
click at [260, 87] on div at bounding box center [274, 94] width 137 height 35
drag, startPoint x: 283, startPoint y: 96, endPoint x: 255, endPoint y: 91, distance: 28.1
click at [255, 91] on div at bounding box center [274, 94] width 137 height 35
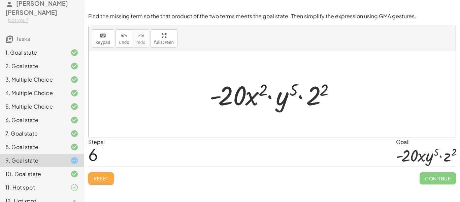
click at [107, 178] on span "Reset" at bounding box center [101, 178] width 15 height 6
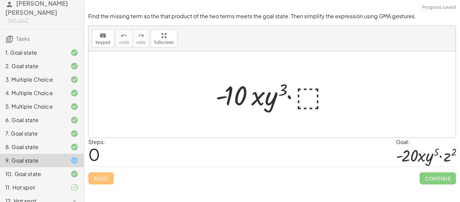
click at [316, 91] on div at bounding box center [274, 94] width 125 height 35
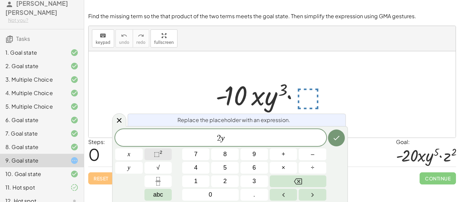
click at [161, 153] on sup "2" at bounding box center [161, 151] width 3 height 5
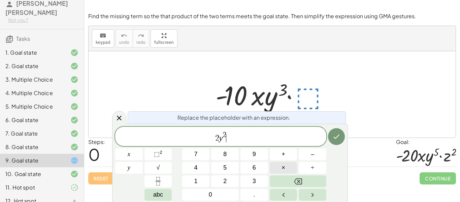
click at [293, 169] on button "×" at bounding box center [284, 168] width 28 height 12
click at [154, 150] on span "⬚" at bounding box center [157, 153] width 6 height 7
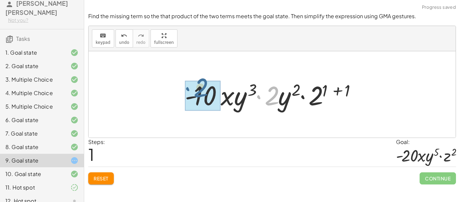
drag, startPoint x: 267, startPoint y: 106, endPoint x: 195, endPoint y: 98, distance: 72.1
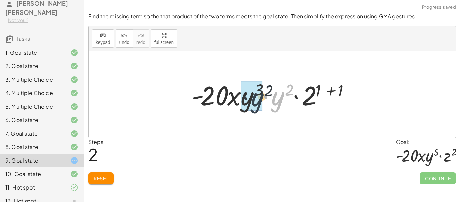
drag, startPoint x: 277, startPoint y: 102, endPoint x: 252, endPoint y: 103, distance: 24.6
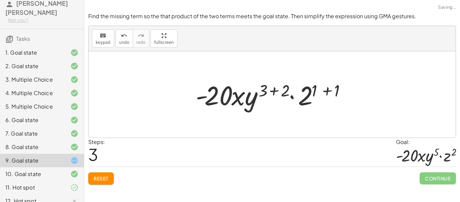
click at [286, 90] on div at bounding box center [274, 94] width 165 height 35
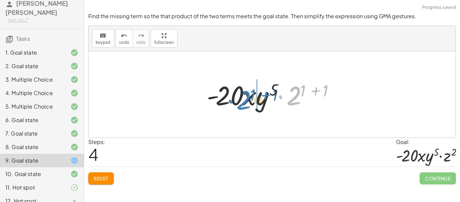
drag, startPoint x: 296, startPoint y: 95, endPoint x: 248, endPoint y: 100, distance: 47.7
click at [248, 100] on div at bounding box center [274, 94] width 142 height 35
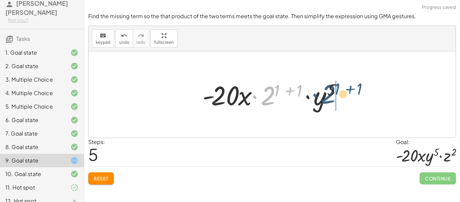
drag, startPoint x: 265, startPoint y: 100, endPoint x: 329, endPoint y: 99, distance: 64.3
click at [329, 99] on div at bounding box center [274, 94] width 151 height 35
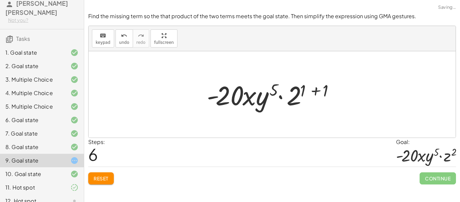
click at [305, 92] on div at bounding box center [274, 94] width 142 height 35
click at [328, 91] on div at bounding box center [274, 94] width 142 height 35
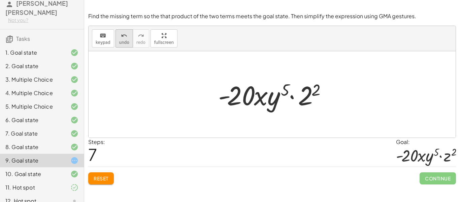
click at [119, 42] on span "undo" at bounding box center [124, 42] width 10 height 5
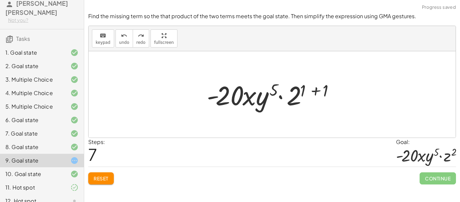
click at [96, 180] on span "Reset" at bounding box center [101, 178] width 15 height 6
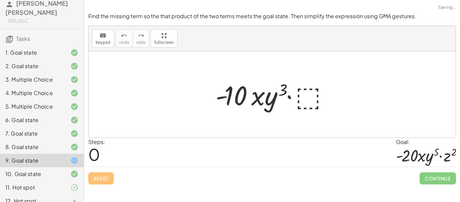
click at [305, 101] on div at bounding box center [274, 94] width 125 height 35
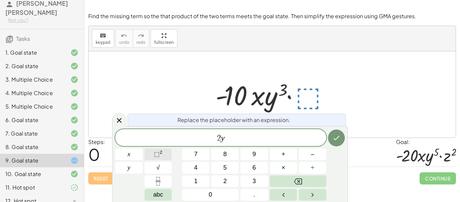
click at [145, 157] on button "⬚ 2" at bounding box center [158, 154] width 28 height 12
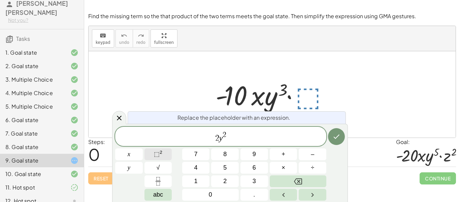
click at [151, 157] on button "⬚ 2" at bounding box center [158, 154] width 28 height 12
click at [264, 139] on span "2 y 2 ​" at bounding box center [220, 137] width 211 height 12
click at [286, 172] on button "×" at bounding box center [284, 168] width 28 height 12
click at [155, 157] on span "⬚" at bounding box center [157, 153] width 6 height 7
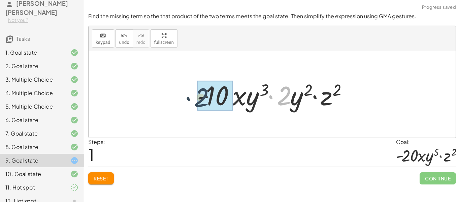
drag, startPoint x: 279, startPoint y: 97, endPoint x: 196, endPoint y: 98, distance: 83.8
click at [196, 98] on div at bounding box center [275, 94] width 162 height 35
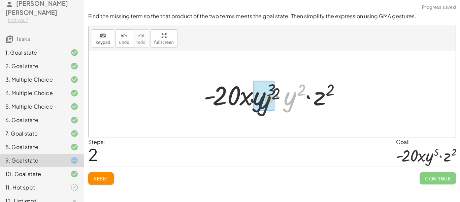
drag, startPoint x: 284, startPoint y: 100, endPoint x: 254, endPoint y: 104, distance: 29.9
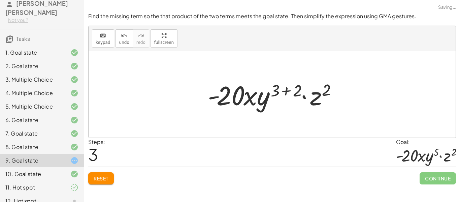
click at [285, 92] on div at bounding box center [274, 94] width 141 height 35
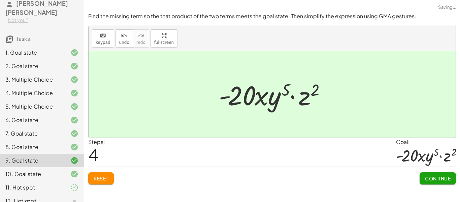
click at [428, 175] on span "Continue" at bounding box center [438, 178] width 26 height 6
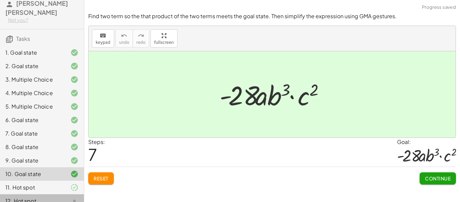
click at [40, 197] on div "12. Hot spot" at bounding box center [32, 201] width 54 height 8
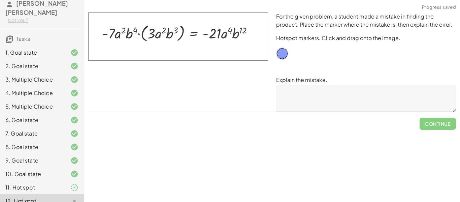
click at [320, 89] on textarea at bounding box center [366, 98] width 180 height 27
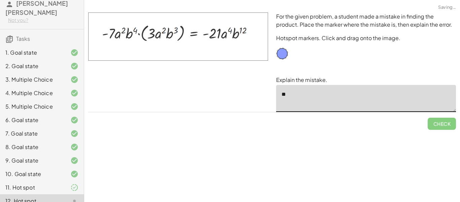
type textarea "*"
drag, startPoint x: 284, startPoint y: 51, endPoint x: 246, endPoint y: 29, distance: 44.5
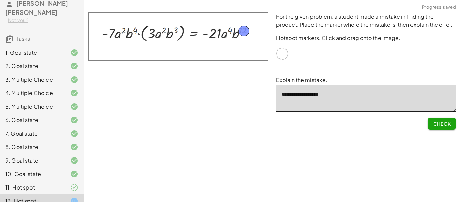
type textarea "**********"
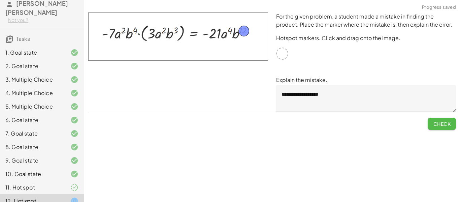
click at [445, 122] on span "Check" at bounding box center [442, 124] width 18 height 6
click at [431, 127] on button "Continue" at bounding box center [437, 123] width 36 height 12
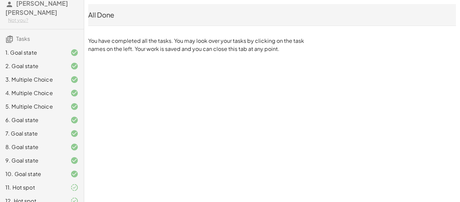
scroll to position [0, 0]
